Goal: Information Seeking & Learning: Learn about a topic

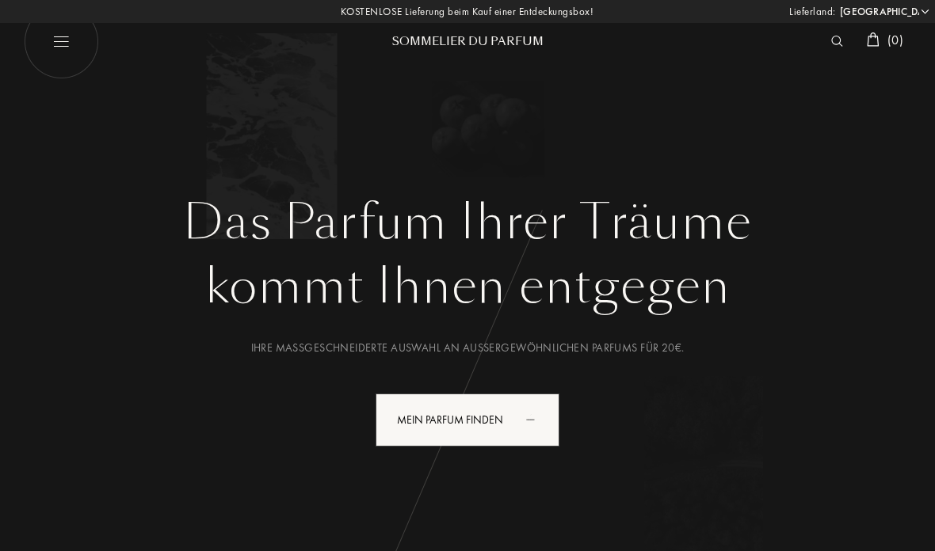
select select "DE"
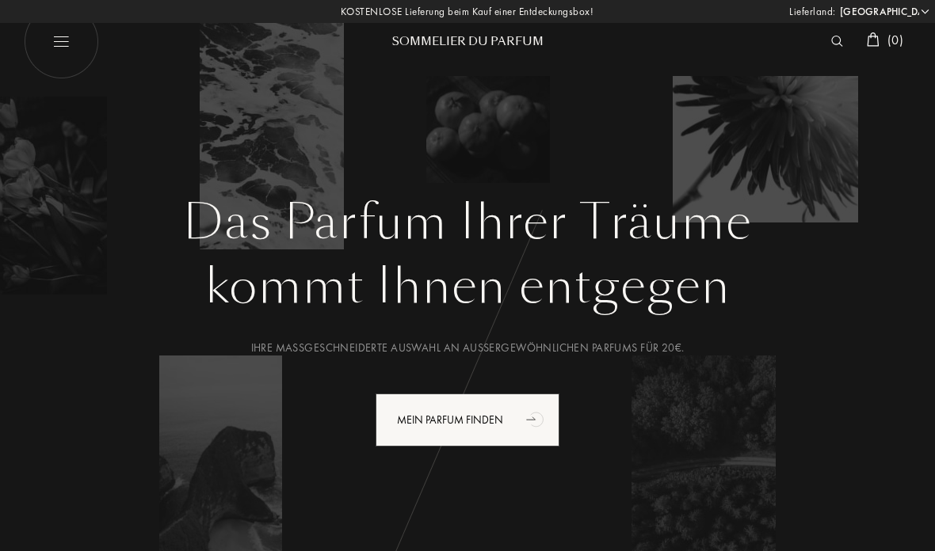
click at [64, 53] on img at bounding box center [61, 41] width 75 height 75
select select "DE"
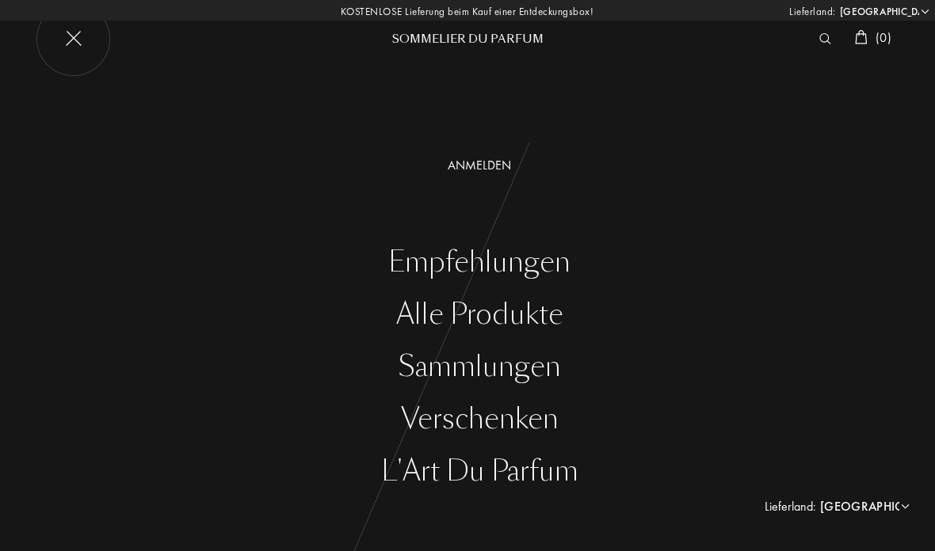
click at [518, 319] on div "Alle Produkte" at bounding box center [479, 315] width 911 height 32
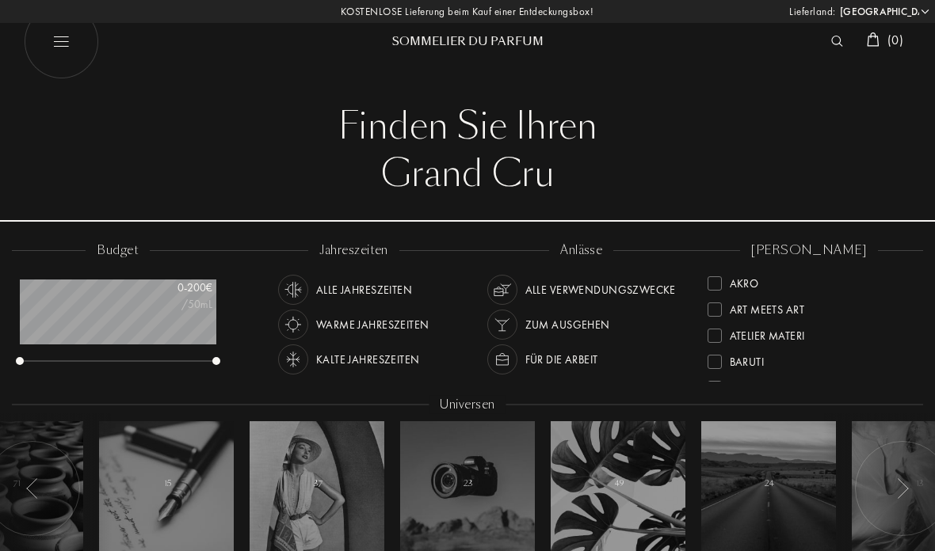
select select "DE"
click at [715, 286] on div at bounding box center [714, 284] width 14 height 14
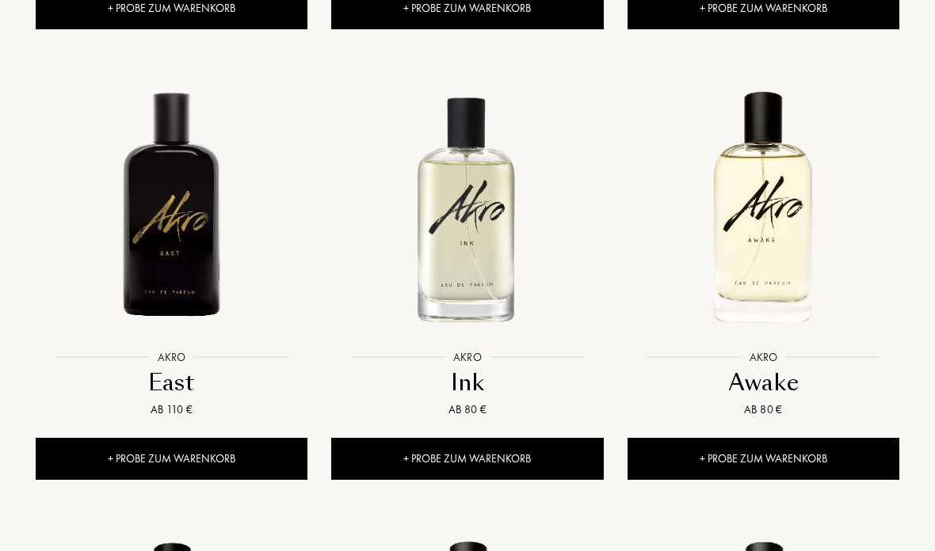
scroll to position [1512, 0]
click at [766, 383] on div at bounding box center [764, 222] width 296 height 330
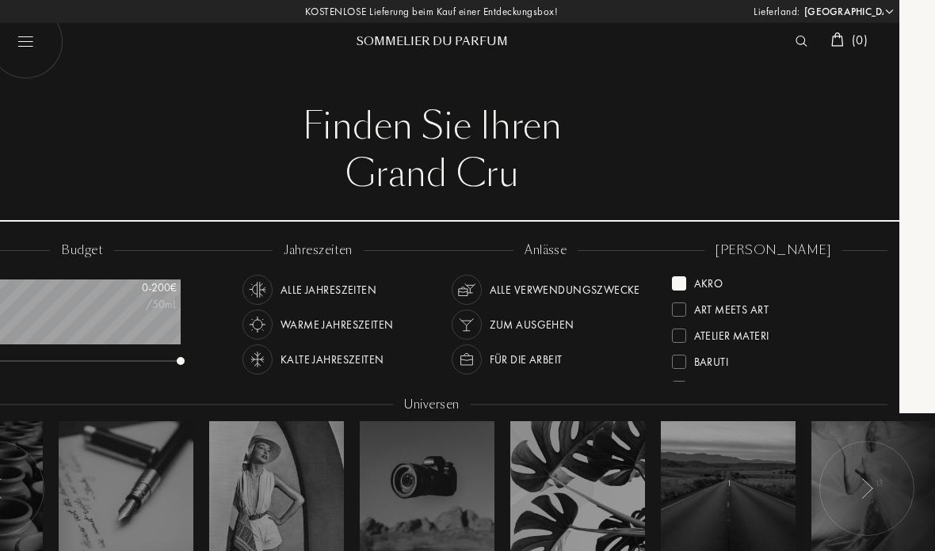
scroll to position [0, 0]
click at [691, 286] on div "Akro" at bounding box center [697, 280] width 51 height 21
click at [688, 313] on div "Sora Dora" at bounding box center [726, 306] width 108 height 21
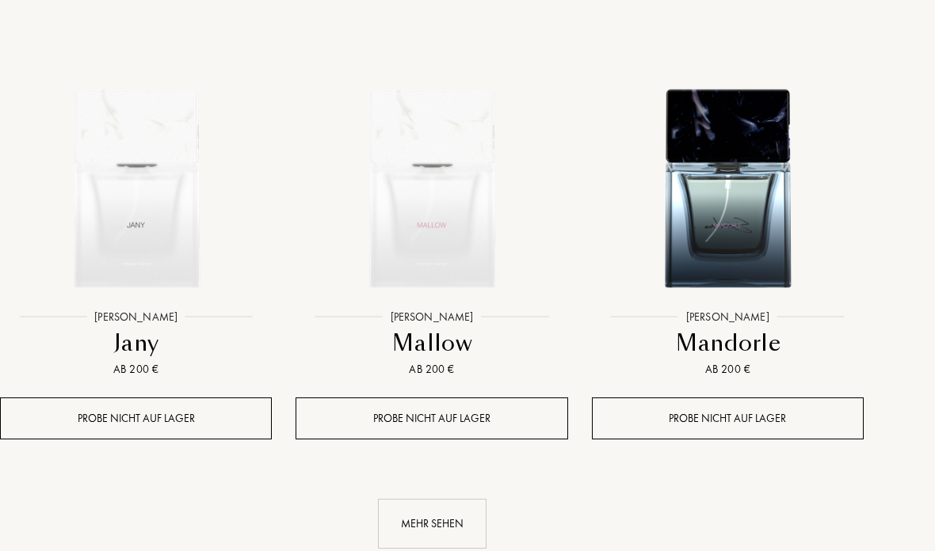
scroll to position [2096, 36]
click at [437, 518] on div "Mehr sehen" at bounding box center [432, 524] width 109 height 50
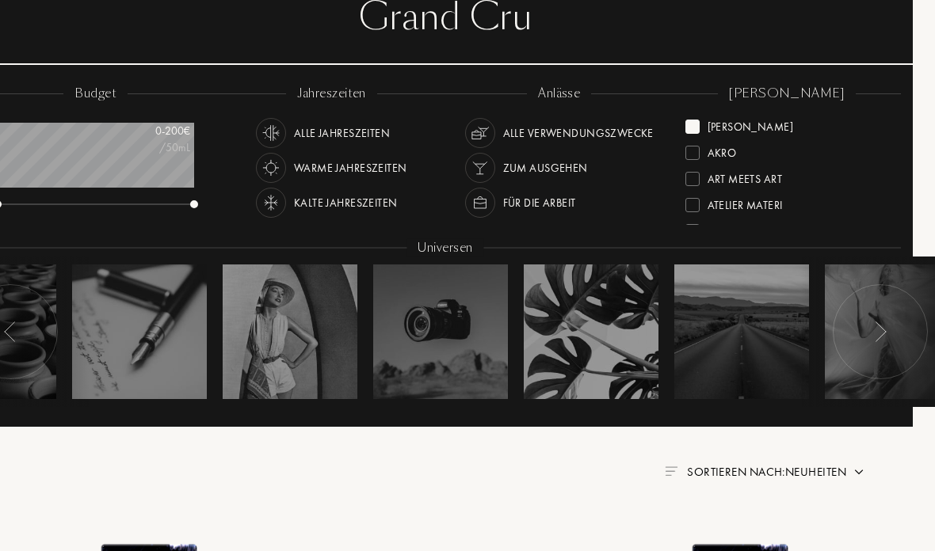
scroll to position [157, 22]
click at [696, 135] on div "Akro" at bounding box center [787, 148] width 204 height 26
click at [696, 151] on div at bounding box center [692, 153] width 14 height 14
click at [692, 125] on div at bounding box center [692, 127] width 14 height 14
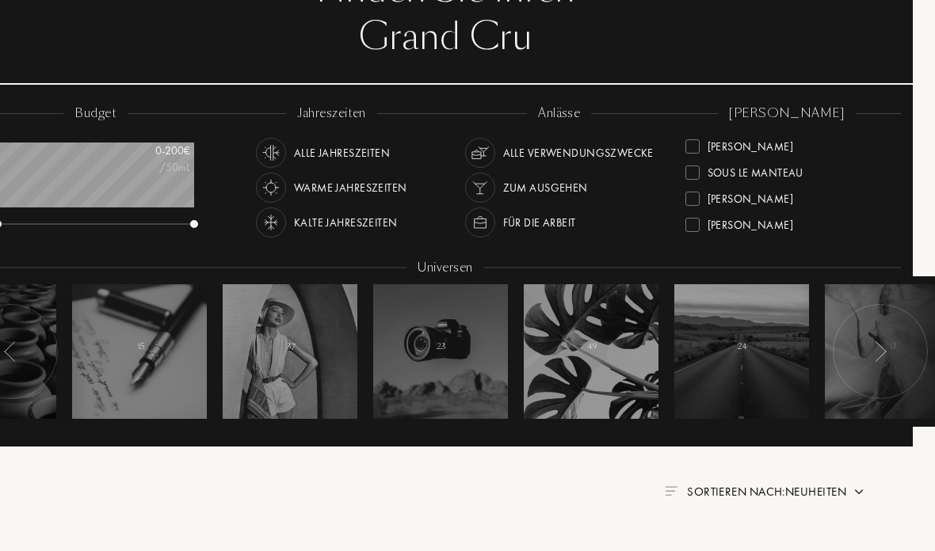
scroll to position [601, 0]
click at [700, 230] on div "Ulrich Lang" at bounding box center [740, 222] width 108 height 21
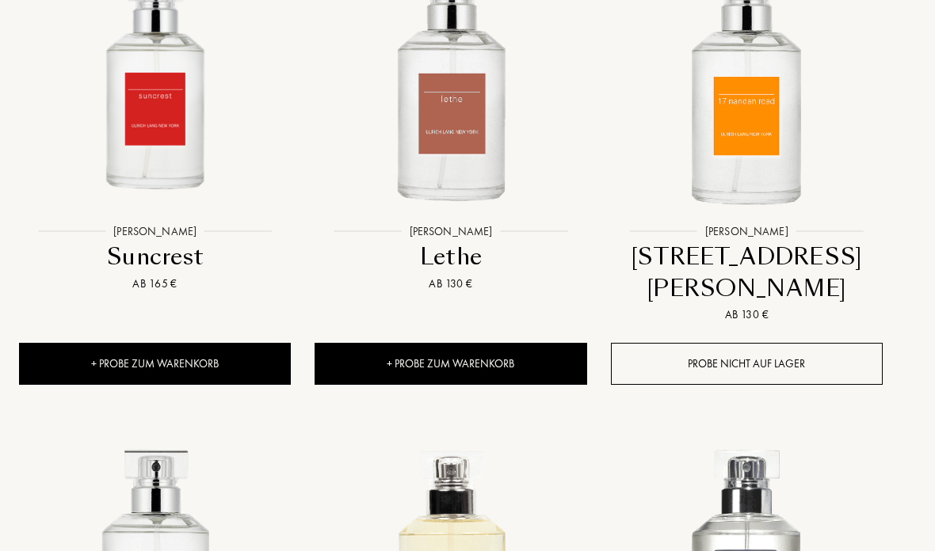
scroll to position [735, 17]
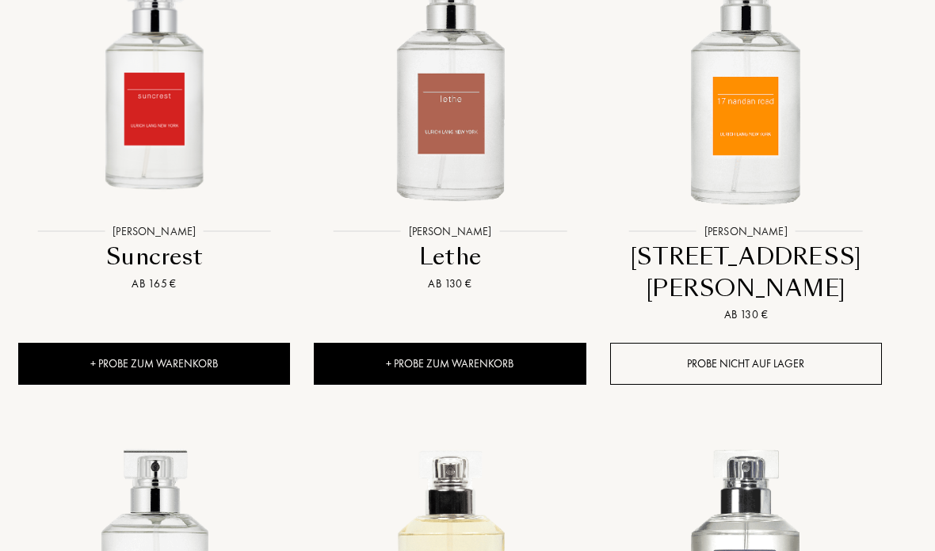
click at [444, 132] on img at bounding box center [450, 82] width 266 height 266
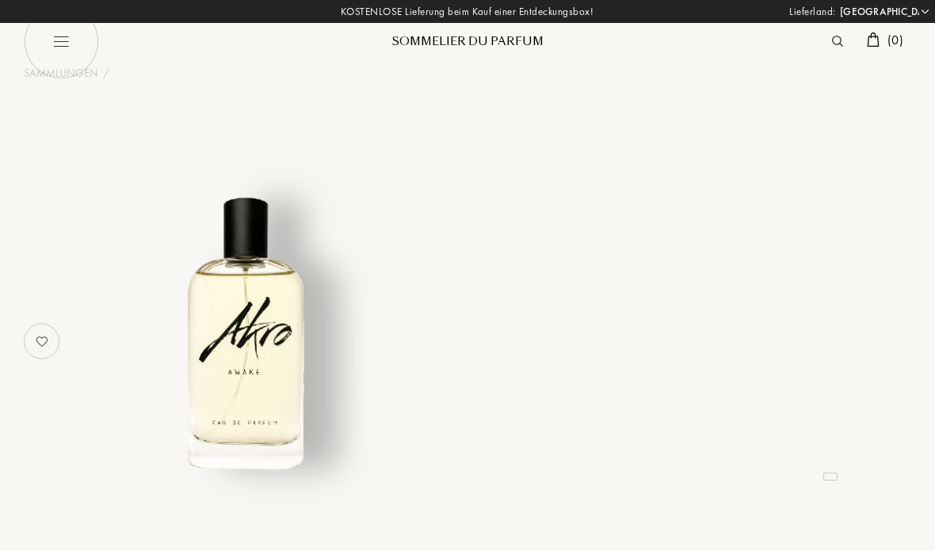
select select "DE"
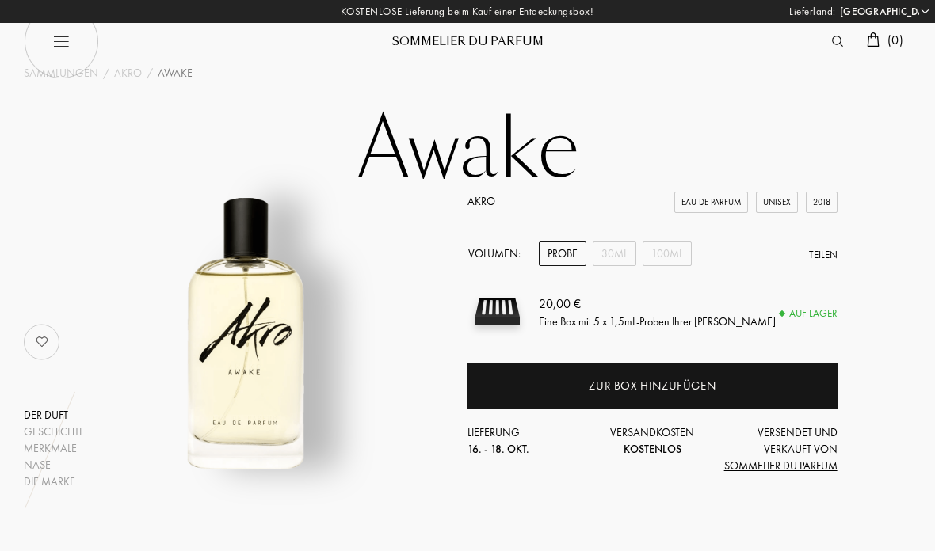
click at [673, 254] on div "100mL" at bounding box center [667, 254] width 49 height 25
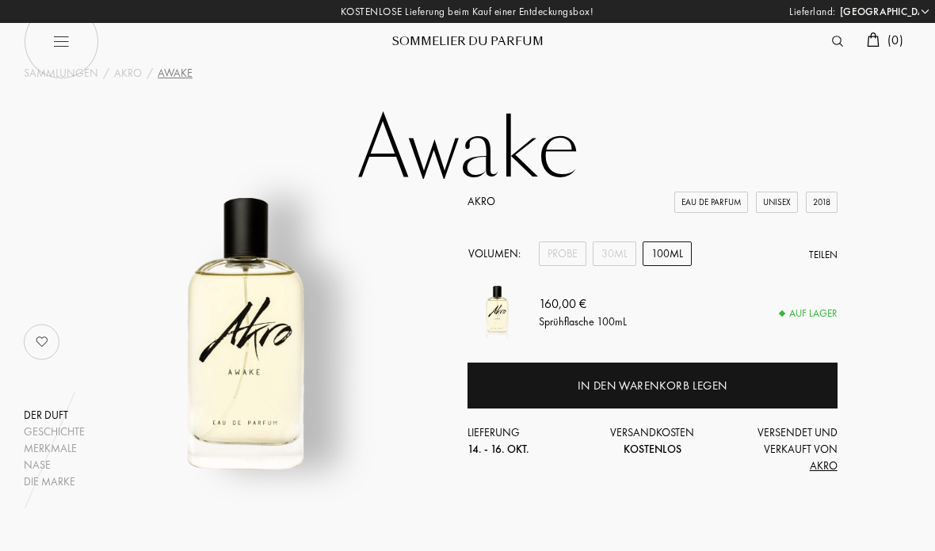
click at [616, 254] on div "30mL" at bounding box center [615, 254] width 44 height 25
click at [562, 253] on div "Probe" at bounding box center [563, 254] width 48 height 25
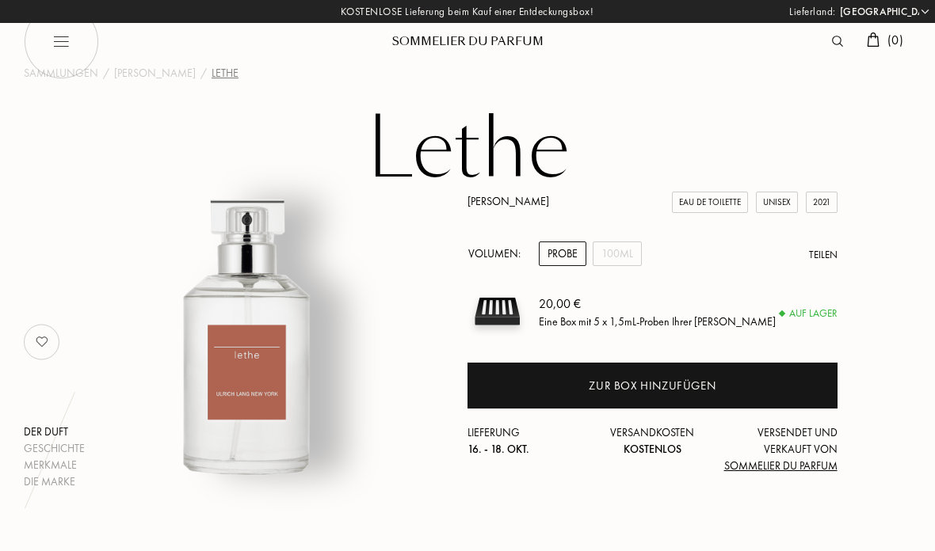
select select "DE"
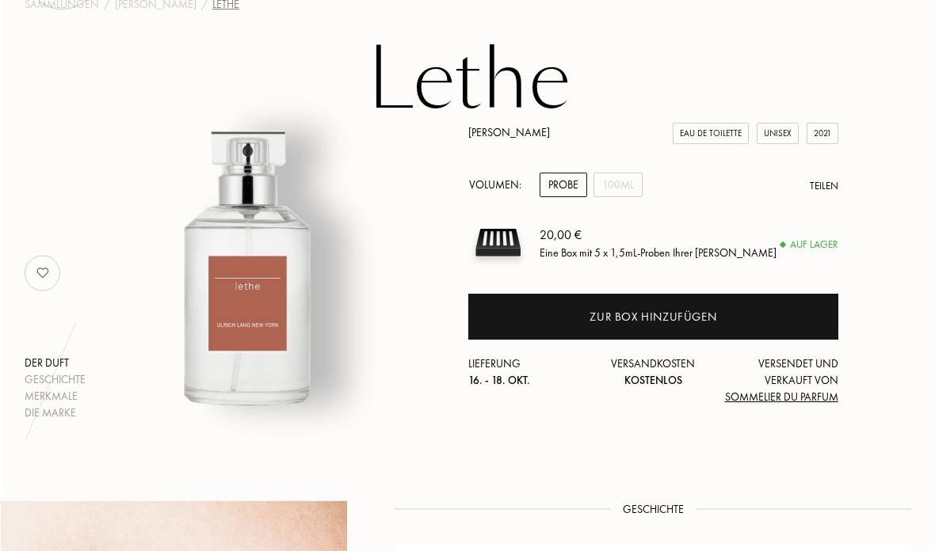
scroll to position [67, 0]
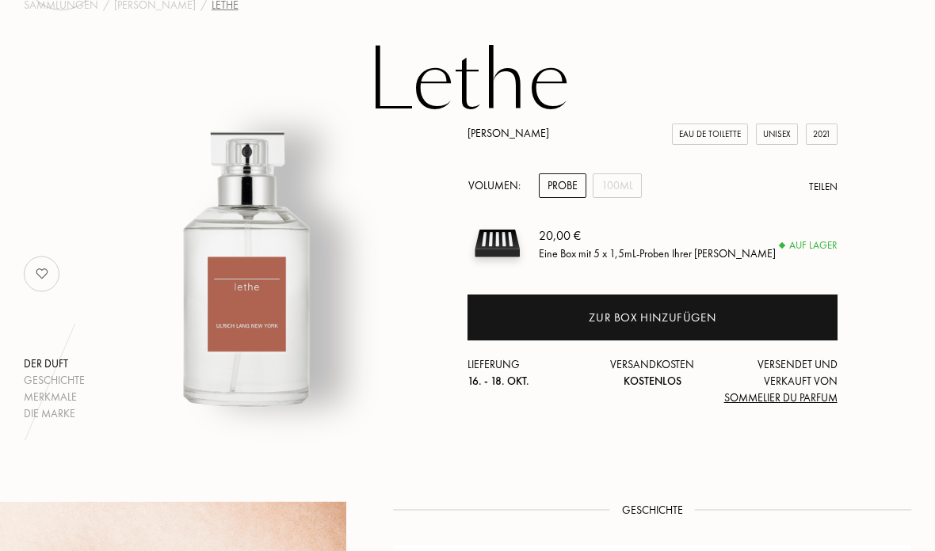
click at [625, 182] on div "100mL" at bounding box center [617, 186] width 49 height 25
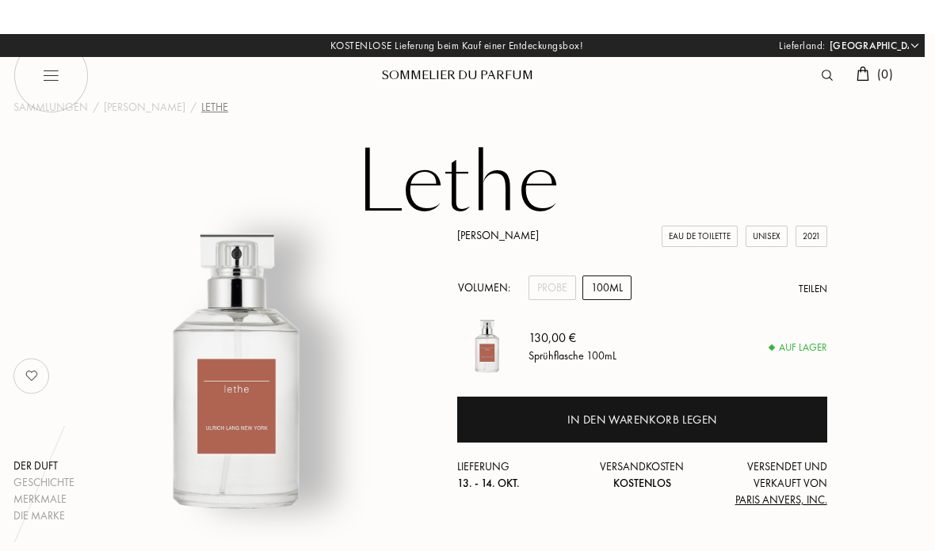
scroll to position [0, 13]
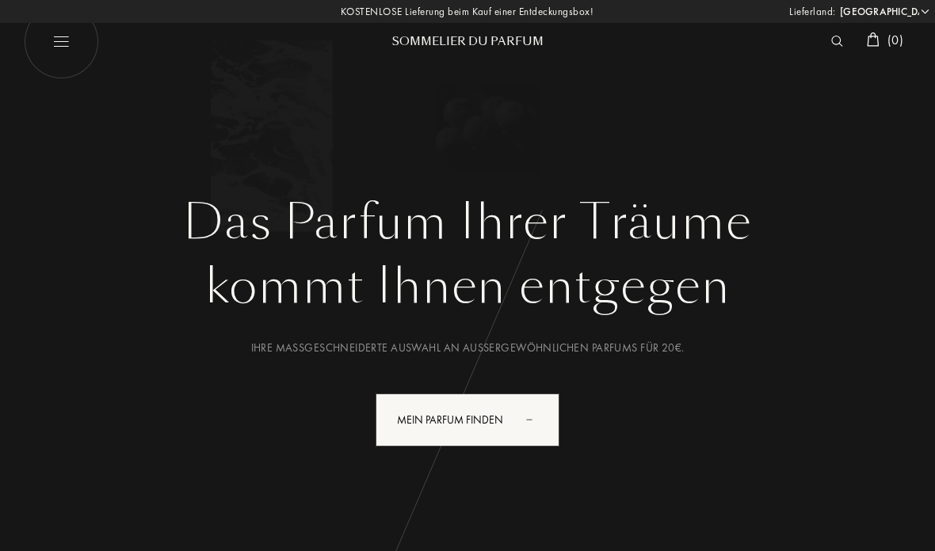
select select "DE"
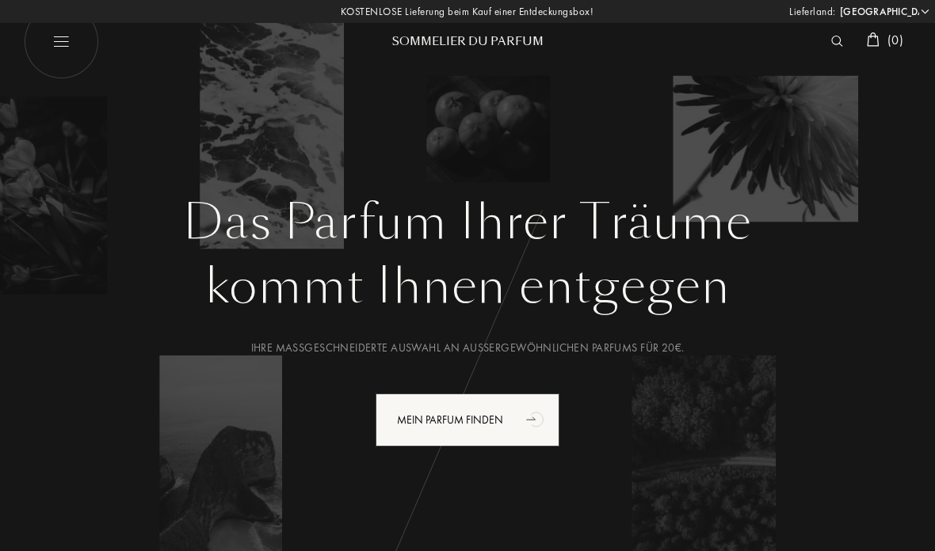
click at [505, 244] on h1 "Das Parfum Ihrer Träume" at bounding box center [468, 222] width 864 height 57
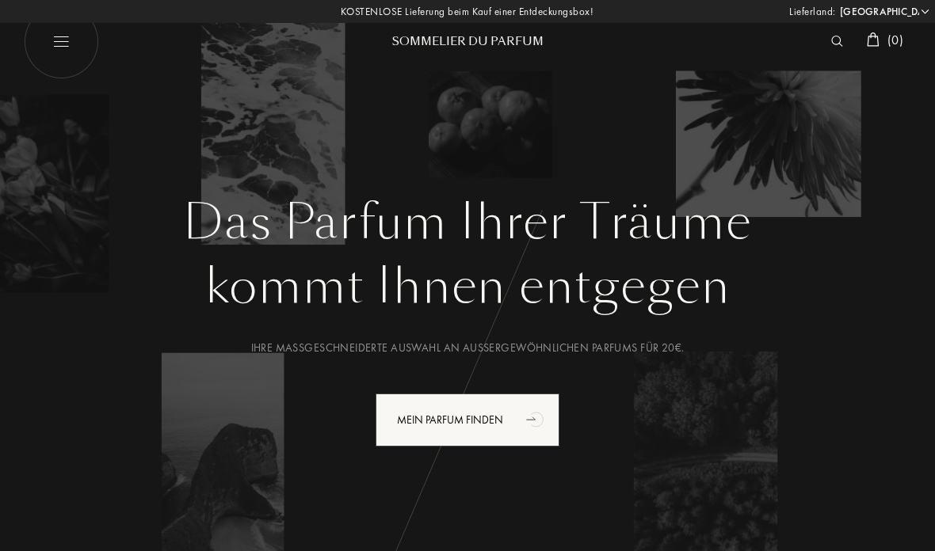
click at [681, 210] on h1 "Das Parfum Ihrer Träume" at bounding box center [468, 222] width 864 height 57
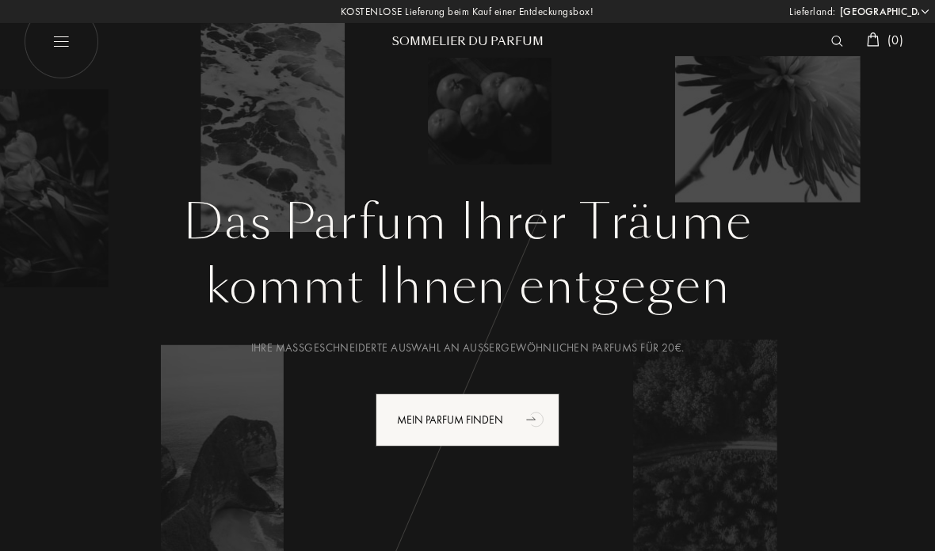
click at [71, 44] on img at bounding box center [61, 41] width 75 height 75
select select "DE"
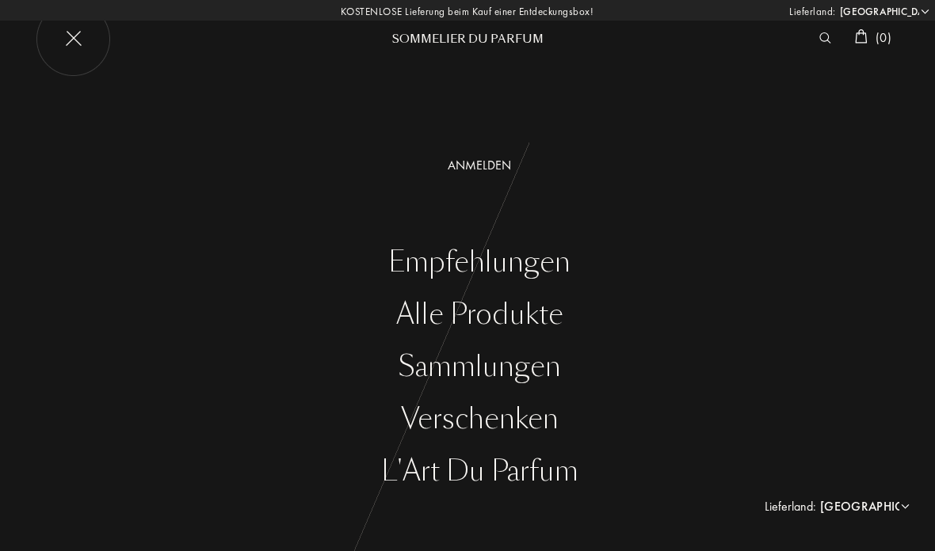
click at [495, 315] on div "Alle Produkte" at bounding box center [479, 315] width 911 height 32
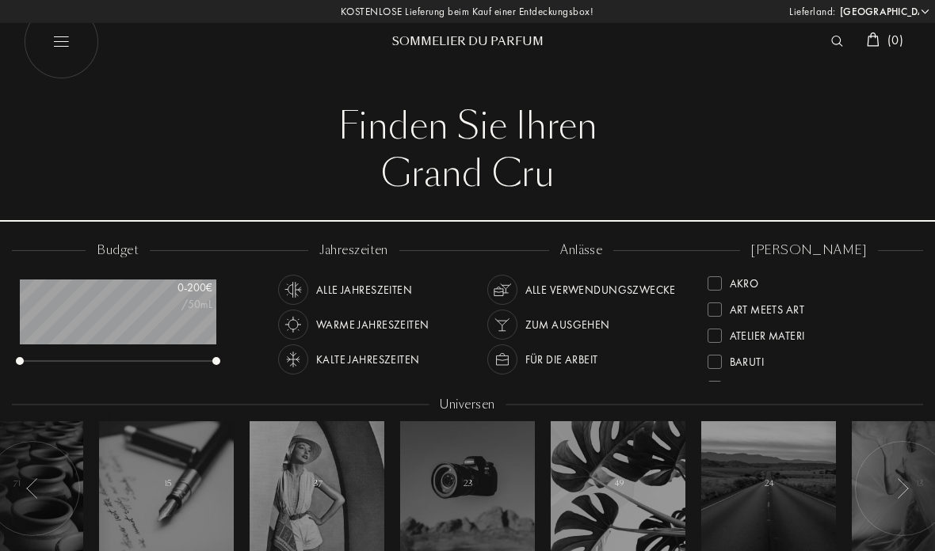
select select "DE"
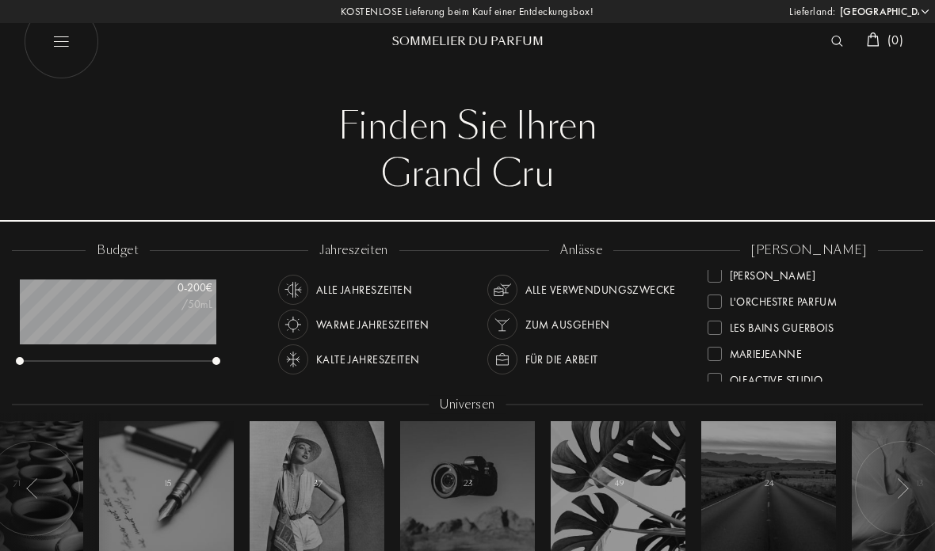
scroll to position [392, 0]
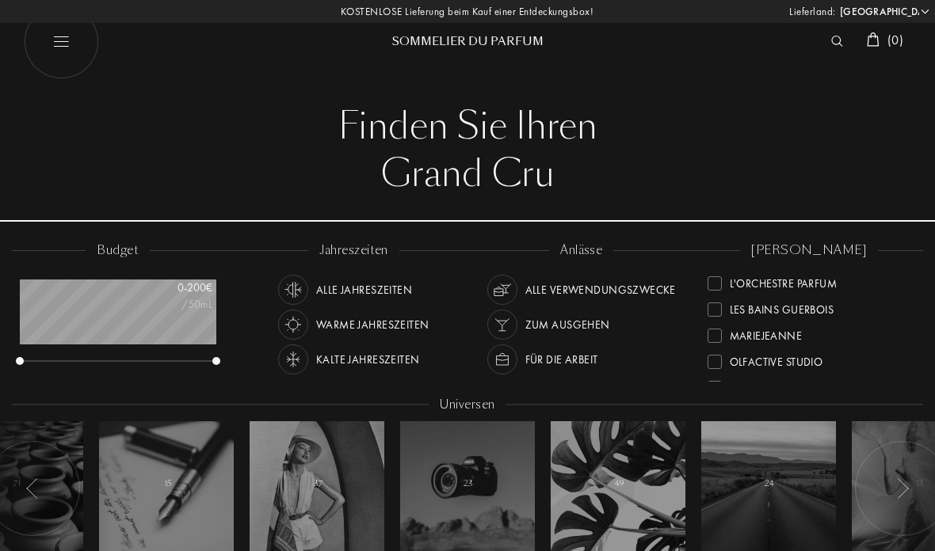
click at [362, 324] on div "Warme Jahreszeiten" at bounding box center [372, 325] width 113 height 30
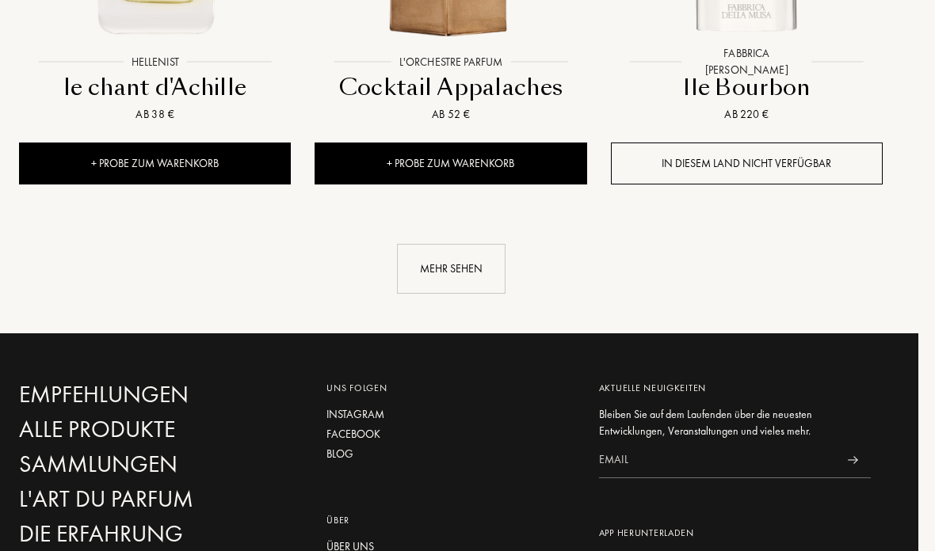
scroll to position [2321, 17]
click at [448, 244] on div "Mehr sehen" at bounding box center [451, 269] width 109 height 50
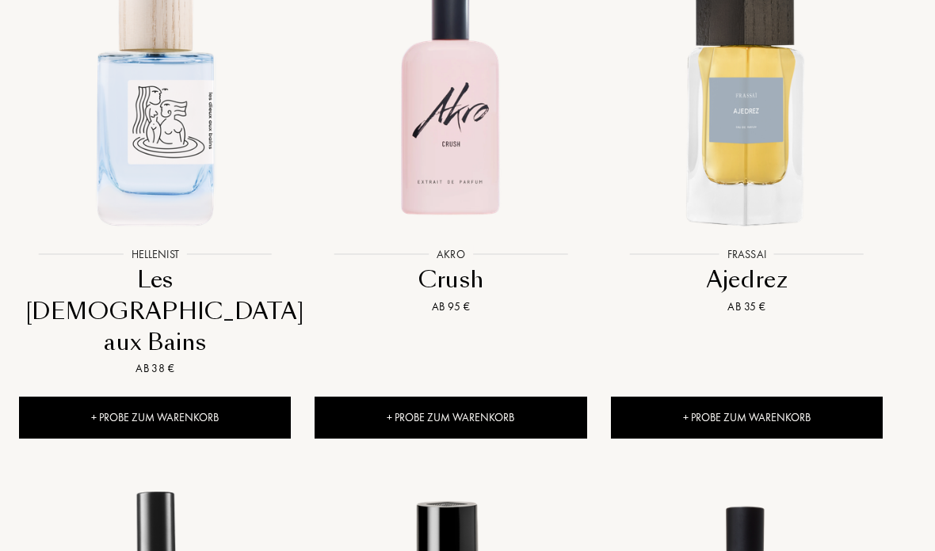
scroll to position [0, 17]
